Goal: Task Accomplishment & Management: Manage account settings

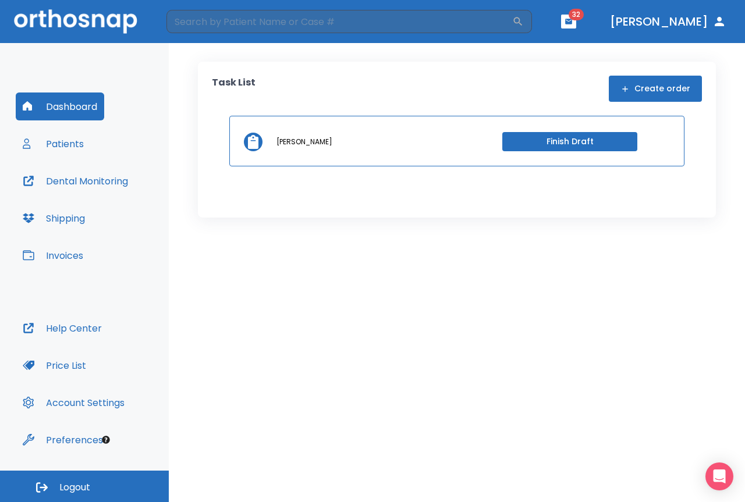
click at [715, 17] on icon "button" at bounding box center [719, 22] width 14 height 14
click at [33, 490] on button "Logout" at bounding box center [84, 486] width 169 height 31
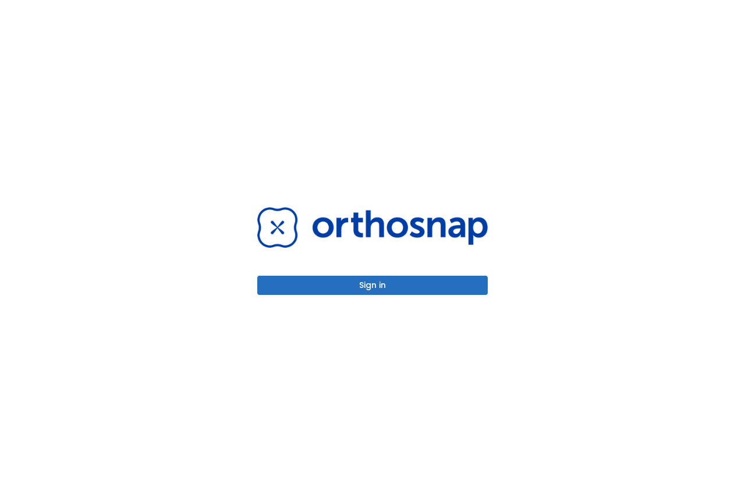
click at [343, 288] on button "Sign in" at bounding box center [372, 285] width 231 height 19
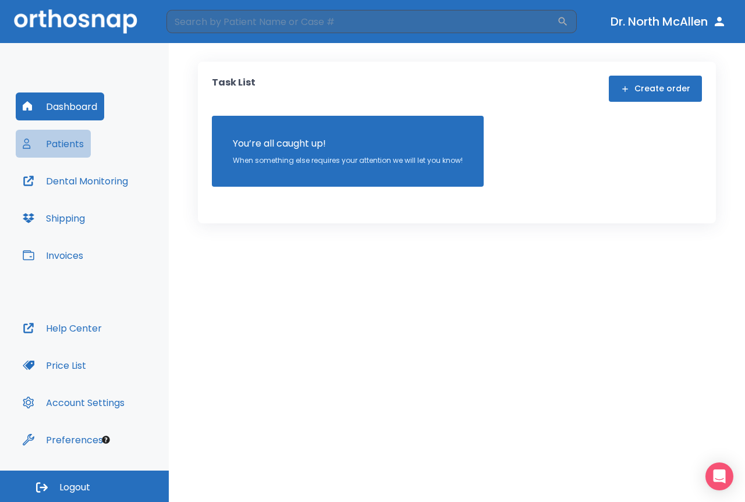
click at [68, 135] on button "Patients" at bounding box center [53, 144] width 75 height 28
